Goal: Navigation & Orientation: Find specific page/section

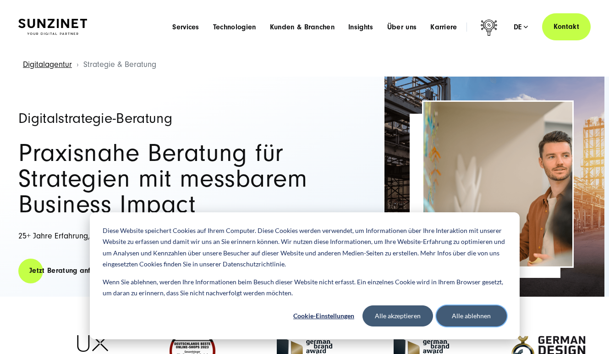
click at [449, 315] on button "Alle ablehnen" at bounding box center [471, 315] width 71 height 21
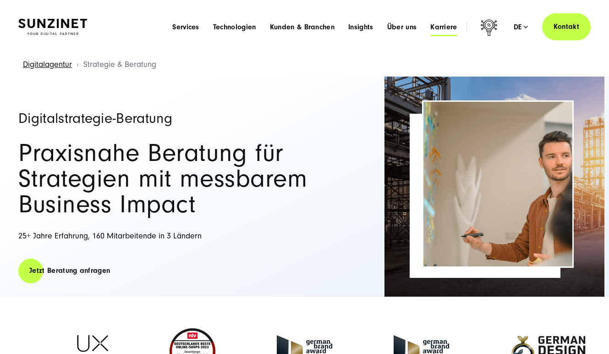
click at [447, 27] on span "Karriere" at bounding box center [443, 26] width 27 height 9
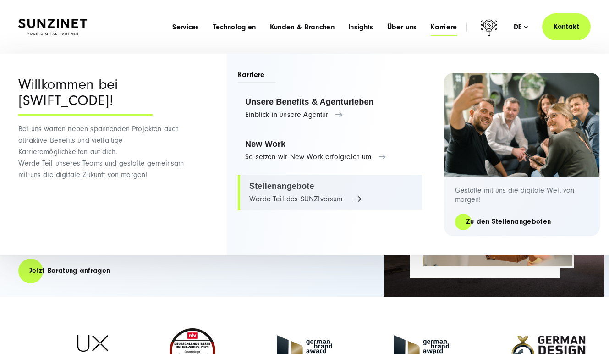
click at [311, 190] on link "Stellenangebote Werde Teil des SUNZIversum" at bounding box center [330, 192] width 184 height 35
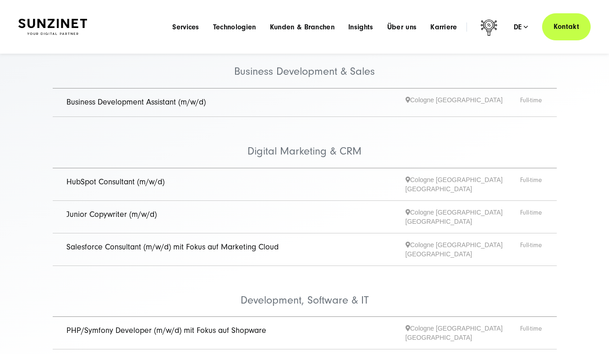
scroll to position [88, 0]
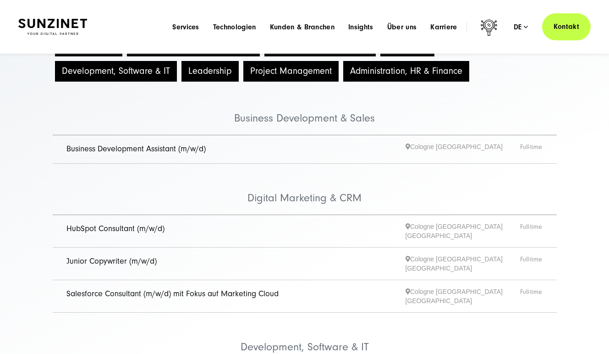
click at [74, 23] on img at bounding box center [52, 27] width 69 height 16
